Goal: Navigation & Orientation: Find specific page/section

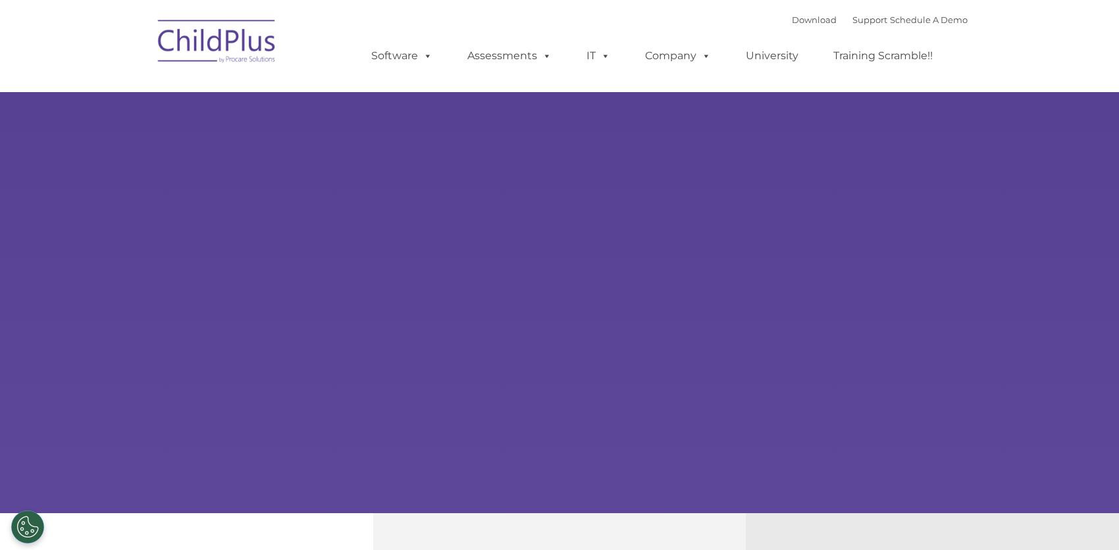
select select "MEDIUM"
type input ""
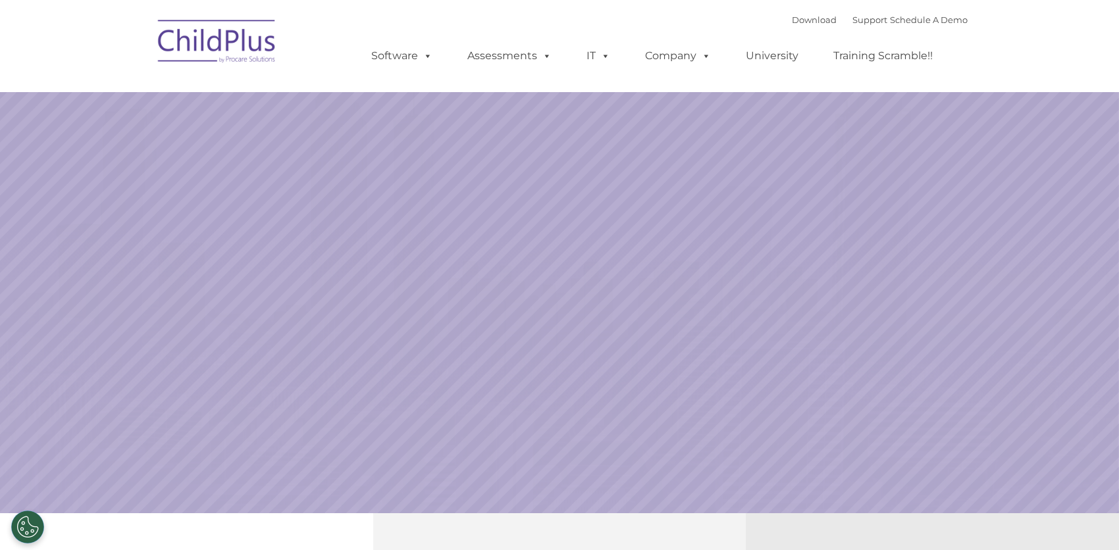
select select "MEDIUM"
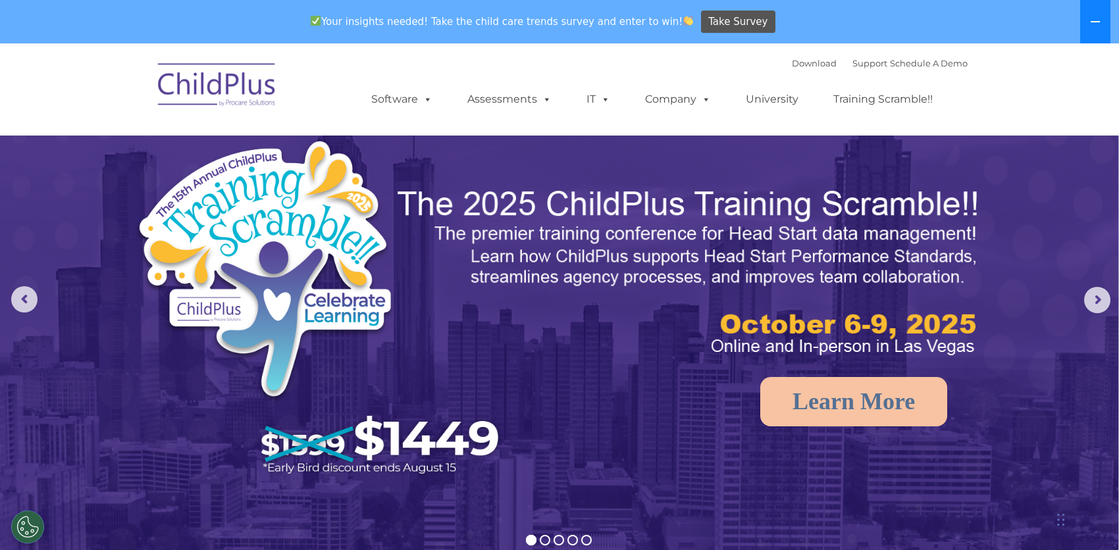
click at [1093, 41] on button at bounding box center [1095, 21] width 30 height 43
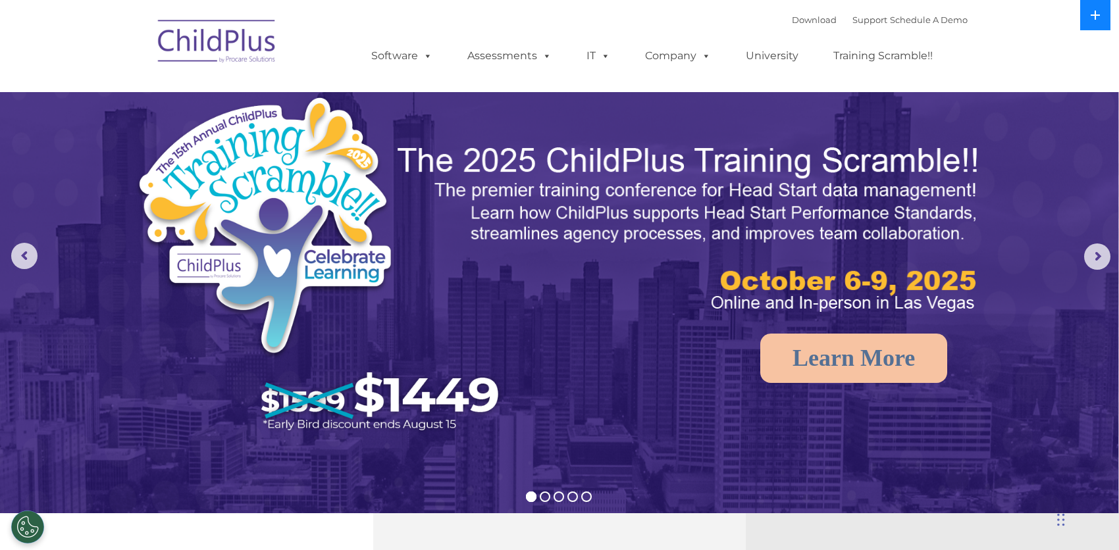
click at [1092, 27] on button at bounding box center [1095, 15] width 30 height 30
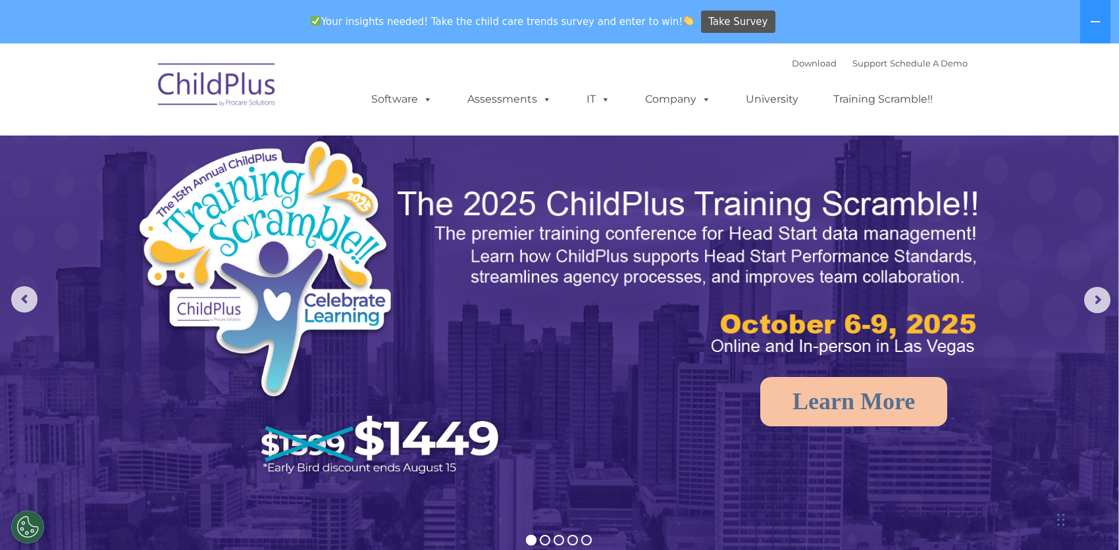
click at [255, 94] on img at bounding box center [217, 87] width 132 height 66
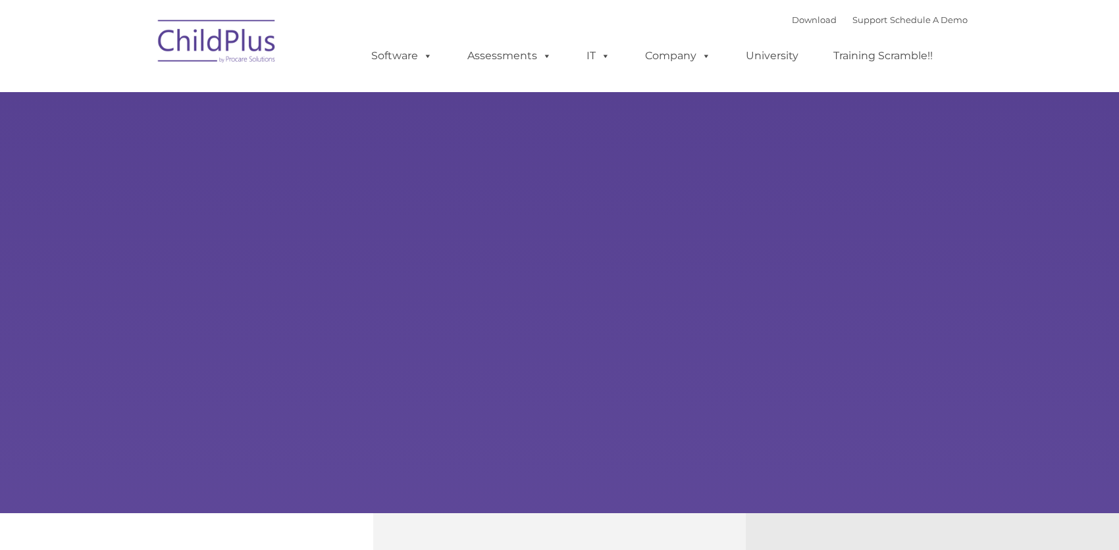
type input ""
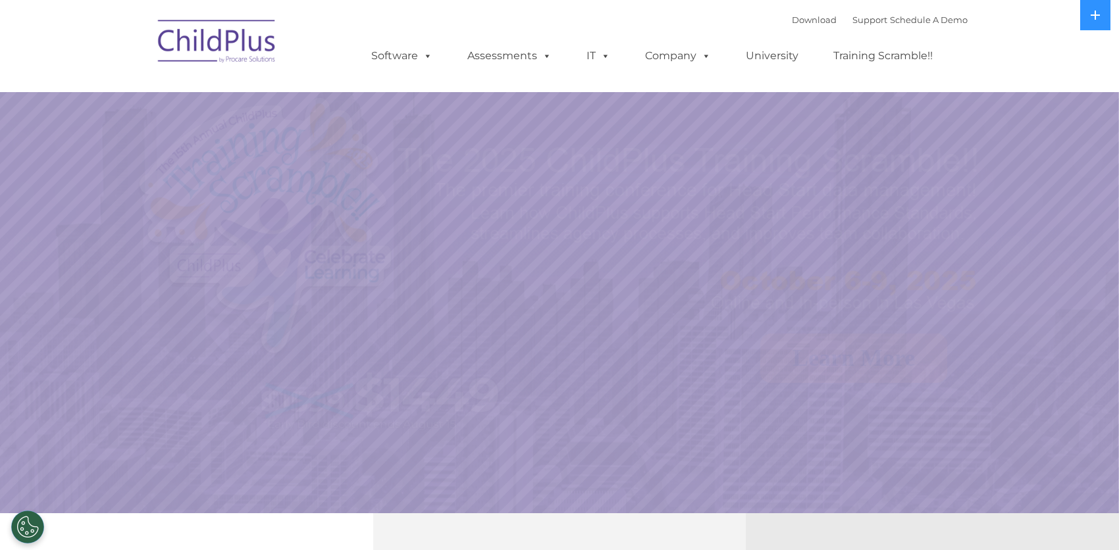
select select "MEDIUM"
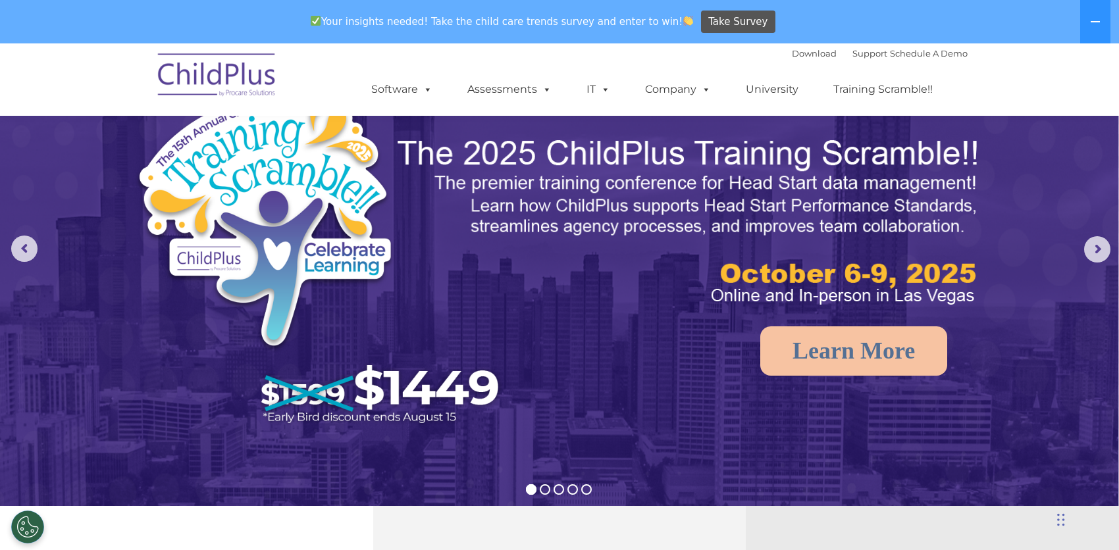
scroll to position [66, 0]
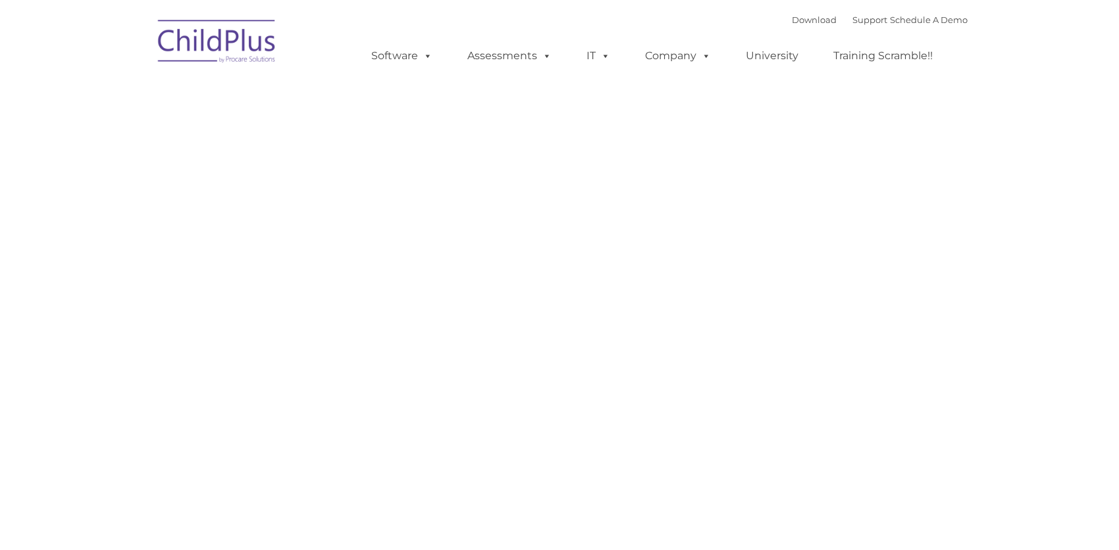
type input ""
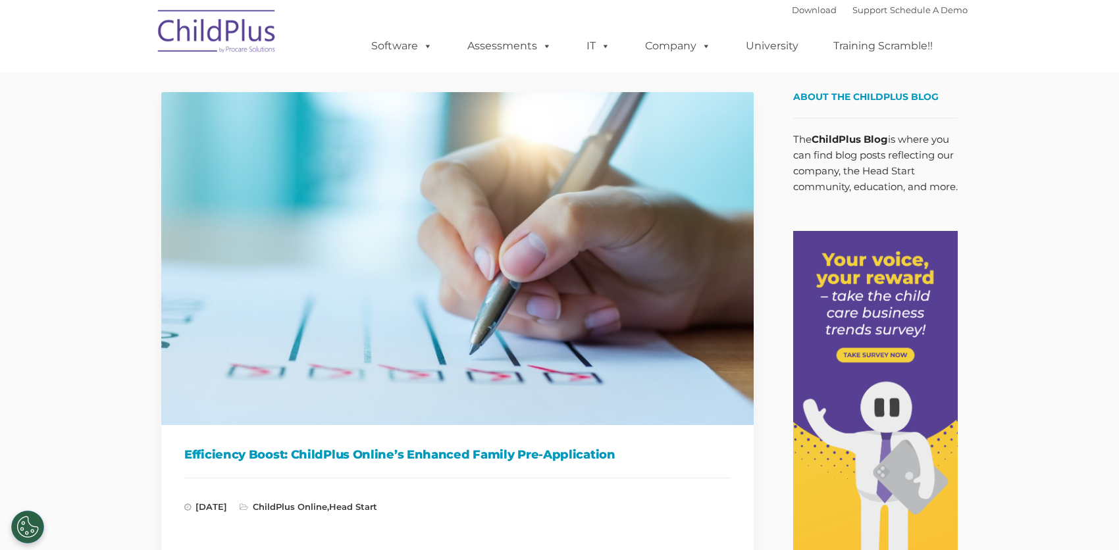
type input ""
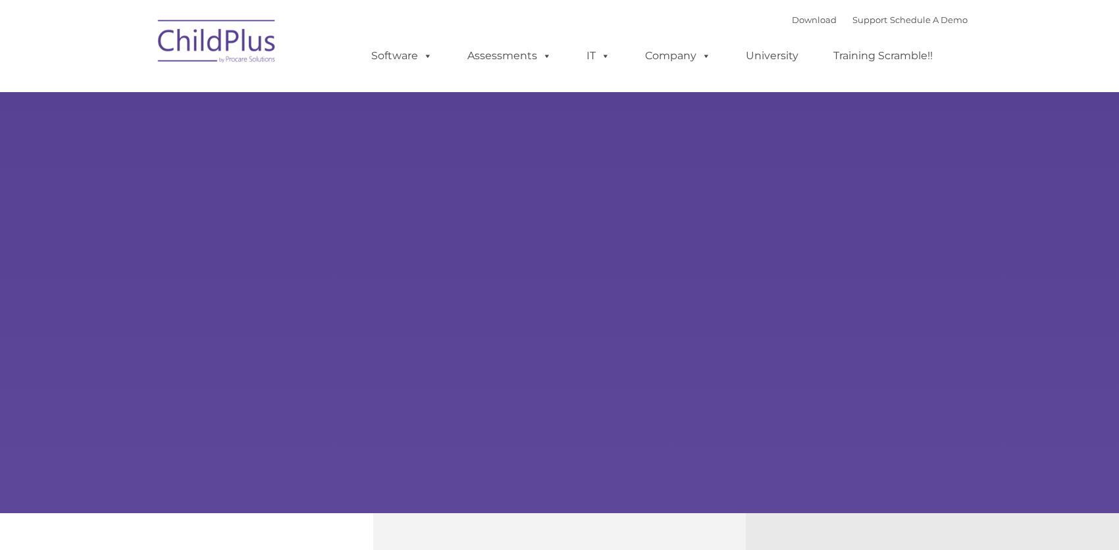
type input ""
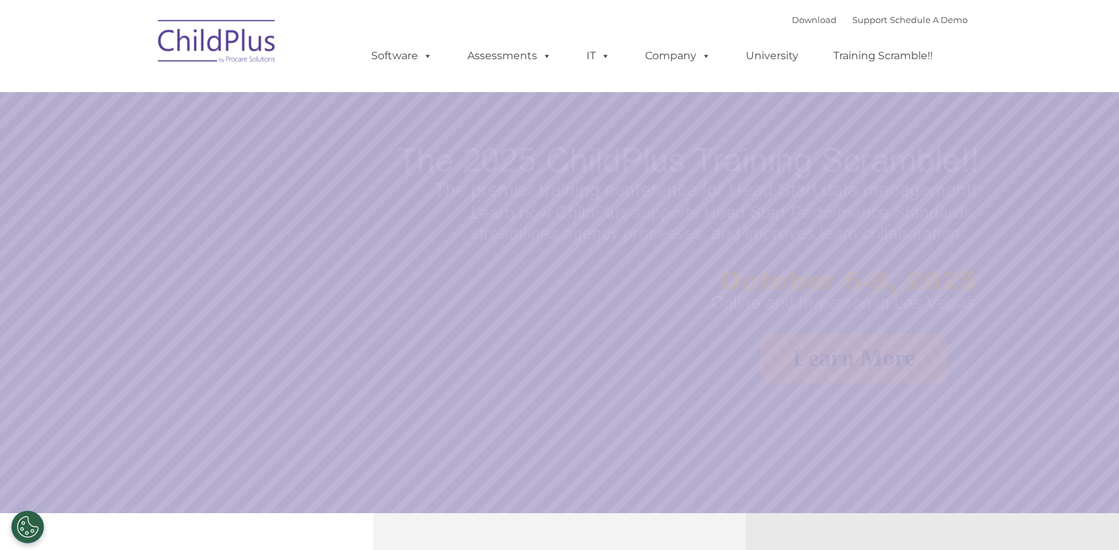
select select "MEDIUM"
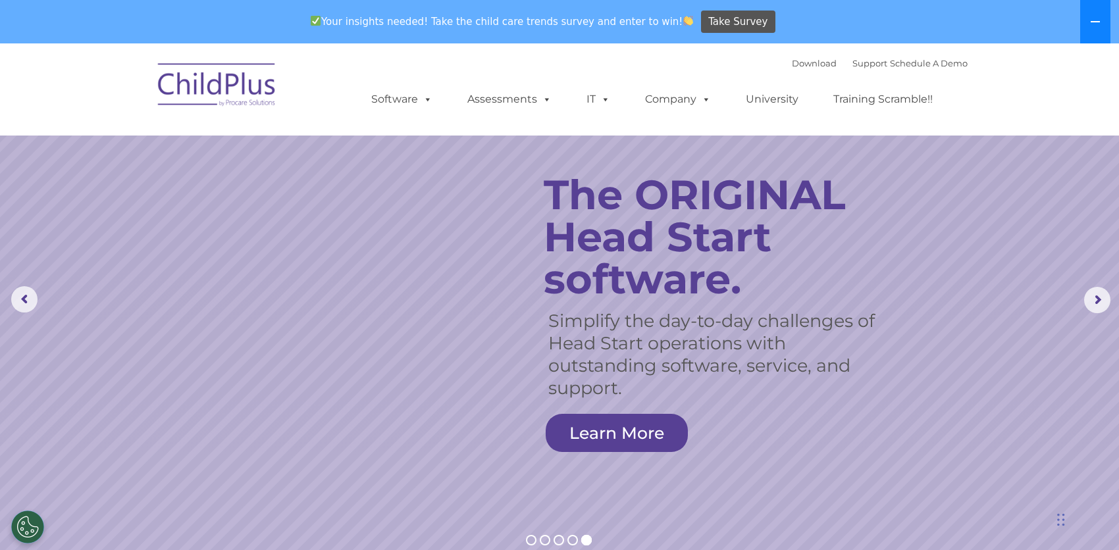
click at [1090, 19] on icon at bounding box center [1095, 21] width 11 height 11
